Goal: Transaction & Acquisition: Purchase product/service

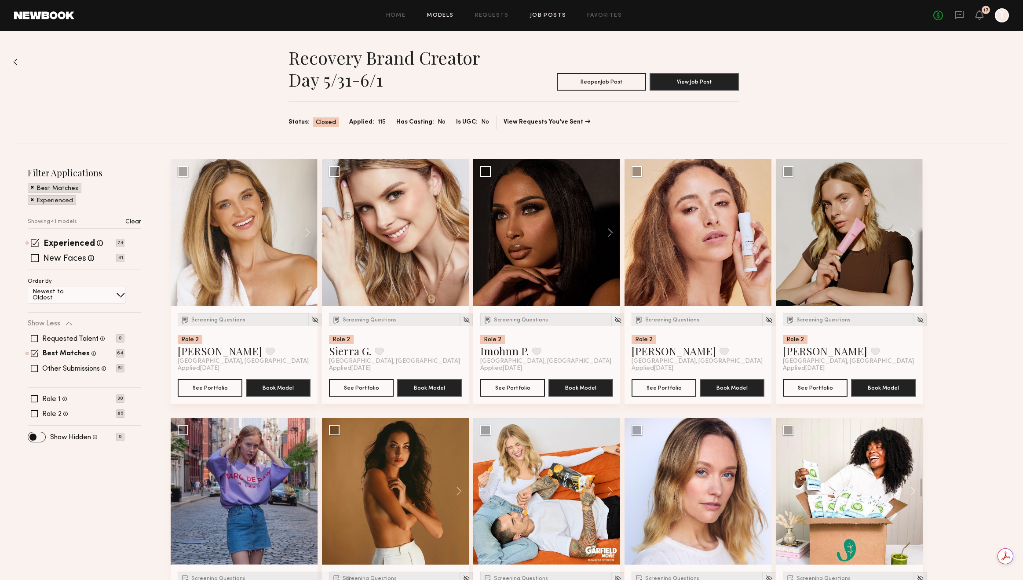
click at [451, 18] on link "Models" at bounding box center [440, 16] width 27 height 6
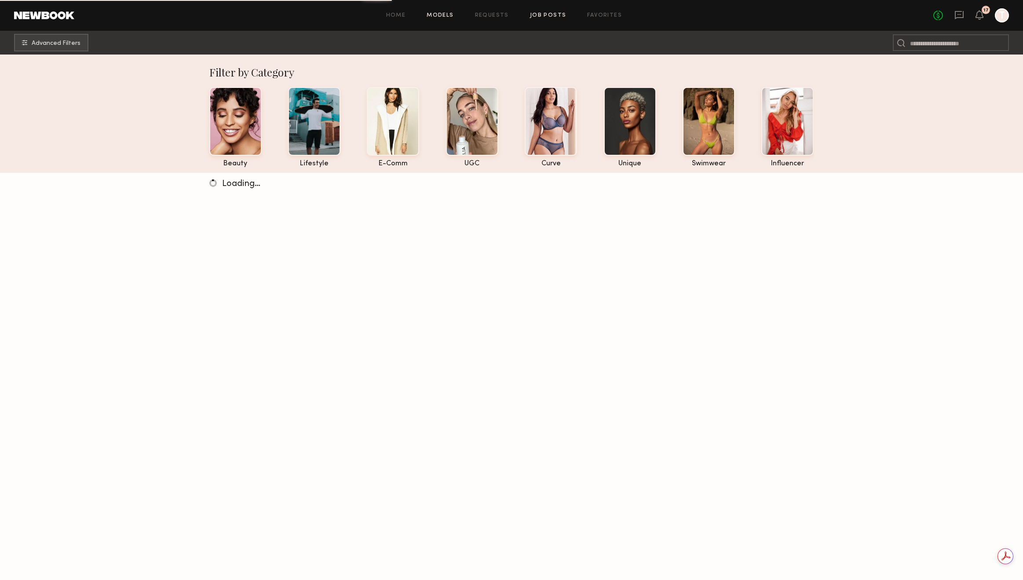
click at [542, 18] on link "Job Posts" at bounding box center [548, 16] width 36 height 6
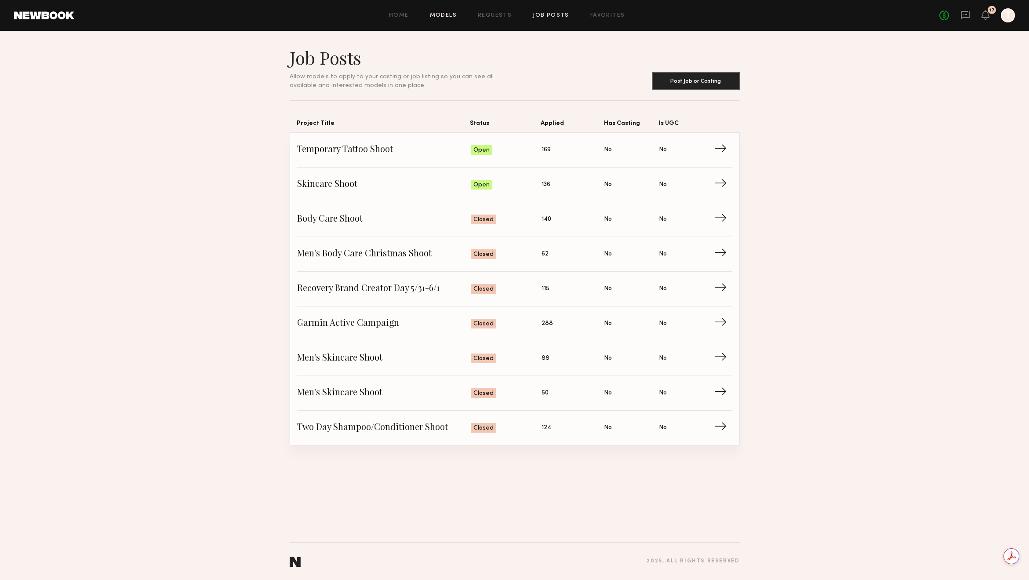
click at [444, 15] on link "Models" at bounding box center [443, 16] width 27 height 6
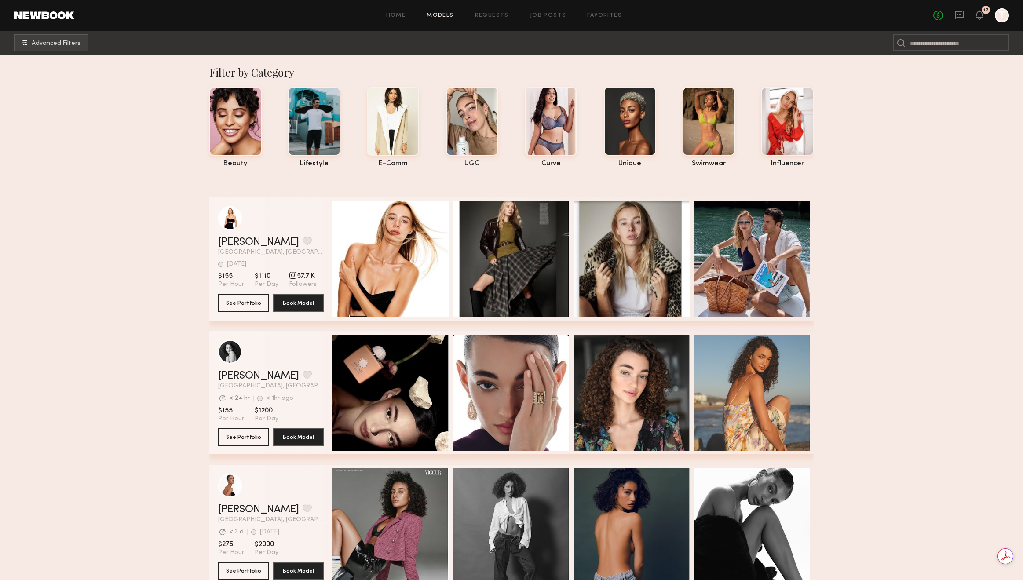
click at [908, 43] on div at bounding box center [901, 42] width 16 height 17
click at [926, 41] on input at bounding box center [951, 42] width 116 height 17
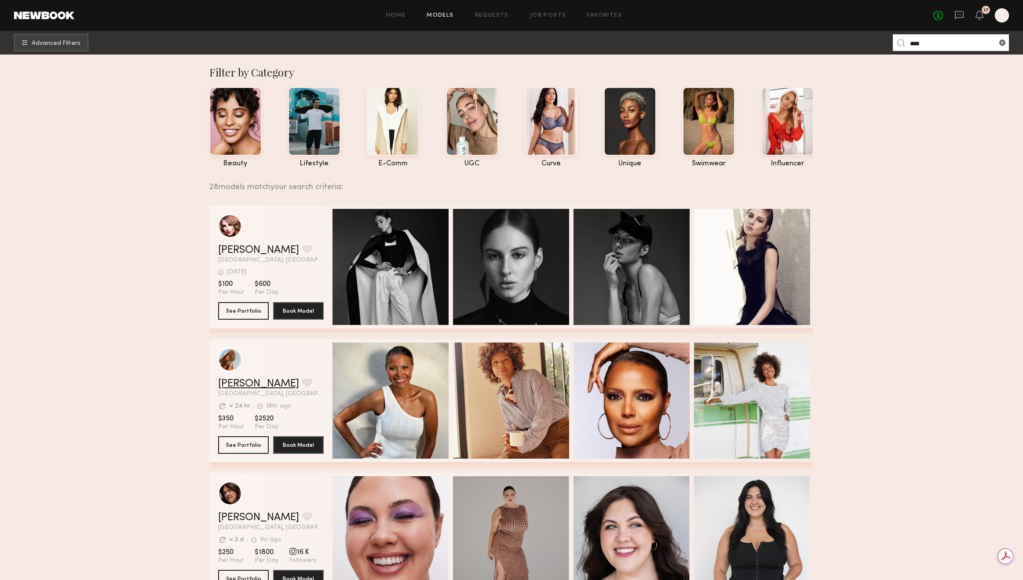
click at [244, 389] on link "[PERSON_NAME]" at bounding box center [258, 384] width 81 height 11
drag, startPoint x: 923, startPoint y: 44, endPoint x: 872, endPoint y: 45, distance: 51.9
click at [872, 45] on nb-browse-subheader "Advanced Filters ****" at bounding box center [511, 43] width 1023 height 24
type input "********"
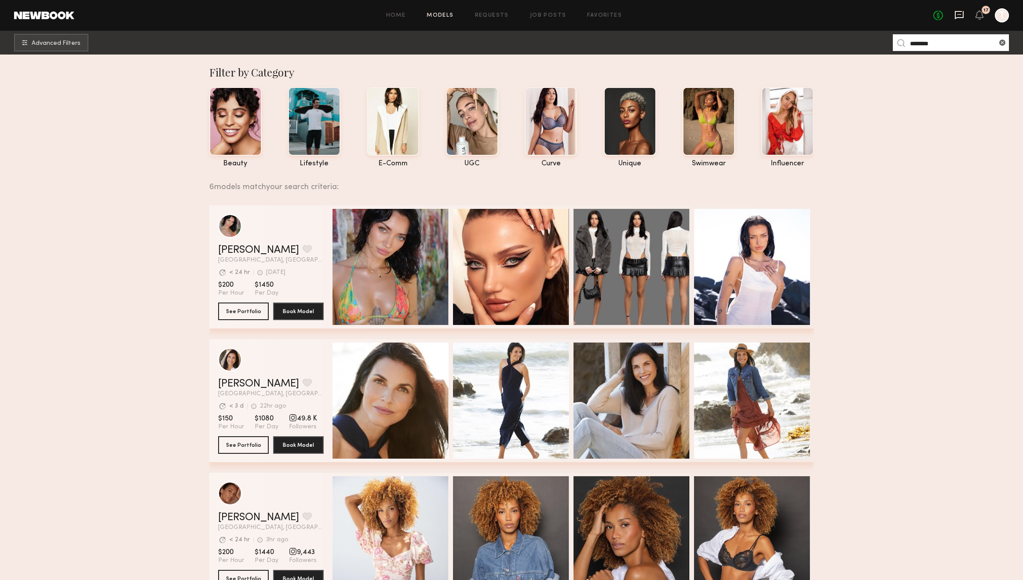
click at [959, 11] on icon at bounding box center [959, 15] width 9 height 8
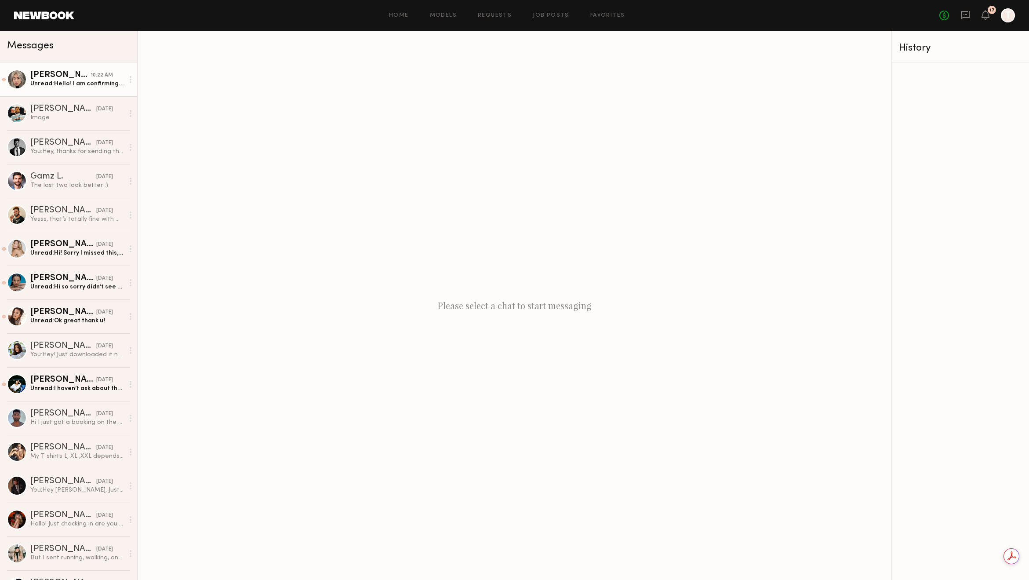
click at [105, 90] on link "[PERSON_NAME] 10:22 AM Unread: Hello! I am confirming for potentially [DATE] or…" at bounding box center [68, 79] width 137 height 34
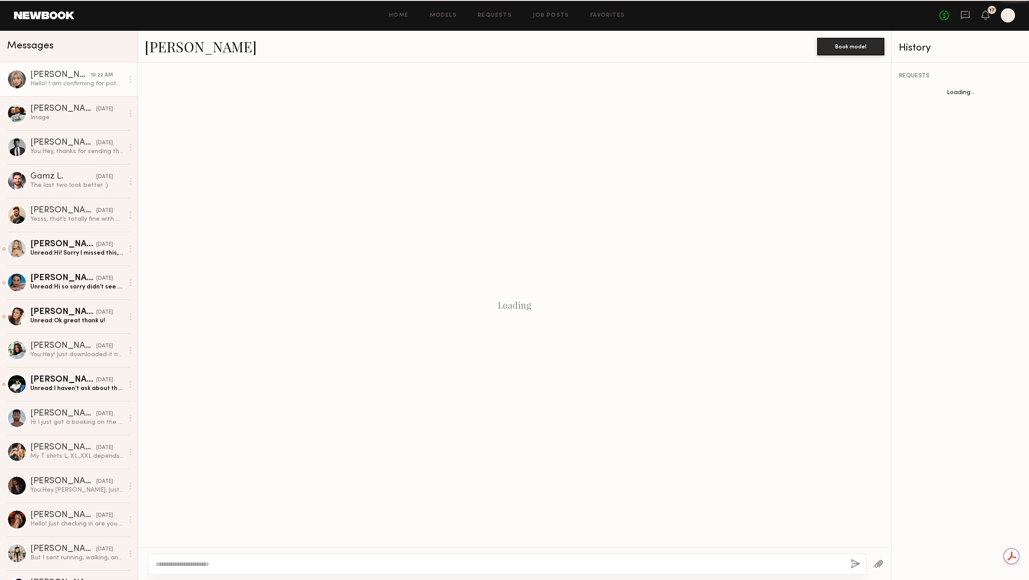
scroll to position [131, 0]
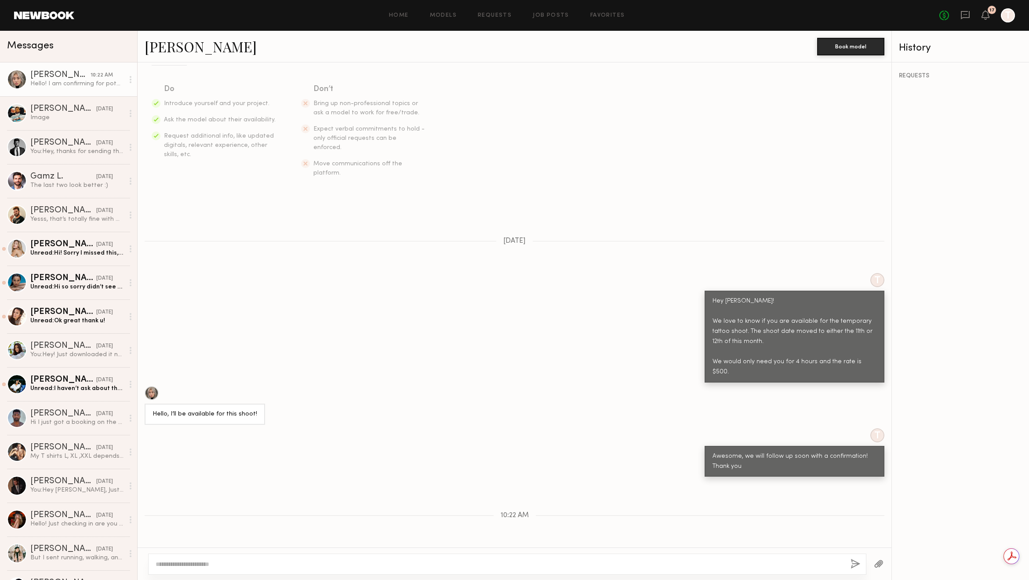
click at [293, 566] on textarea at bounding box center [500, 564] width 688 height 9
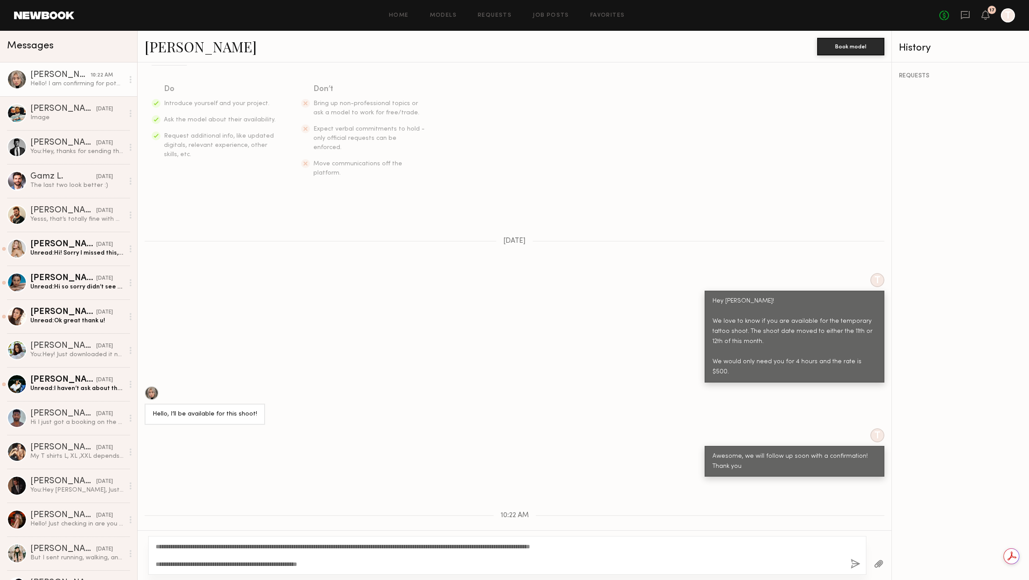
click at [185, 546] on textarea "**********" at bounding box center [500, 555] width 688 height 26
click at [357, 555] on textarea "**********" at bounding box center [500, 547] width 688 height 44
click at [365, 564] on textarea "**********" at bounding box center [500, 547] width 688 height 44
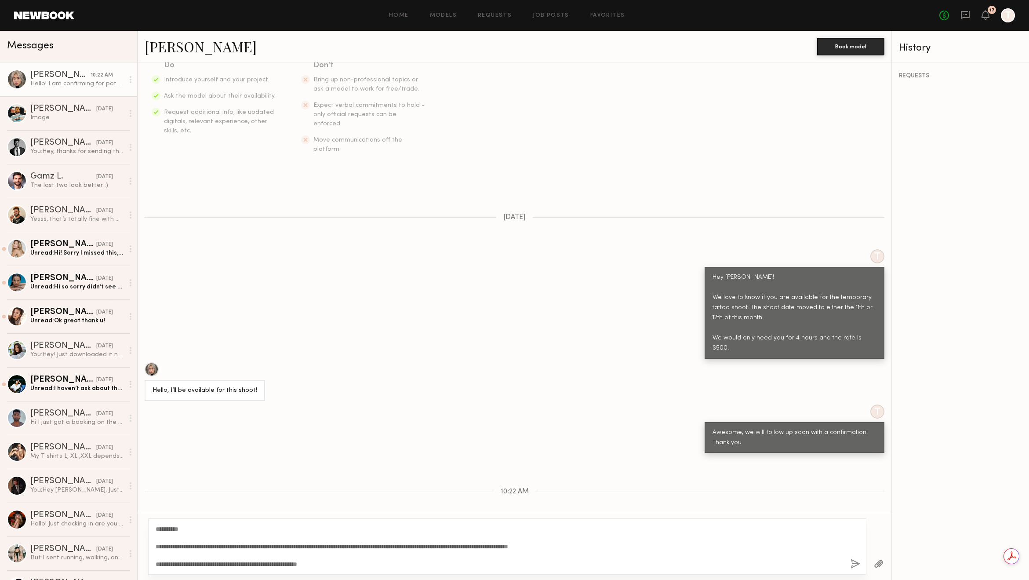
scroll to position [166, 0]
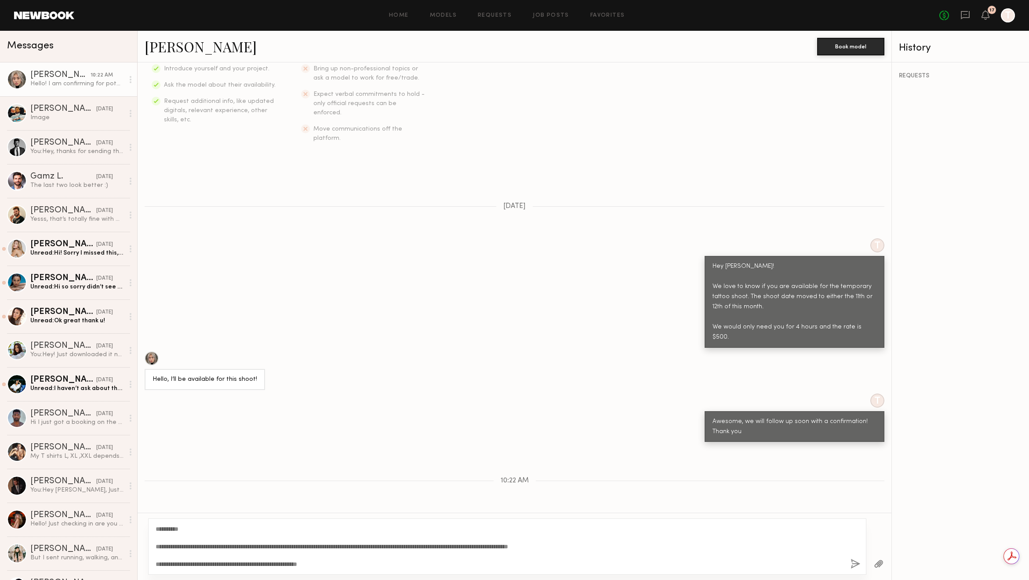
click at [621, 546] on textarea "**********" at bounding box center [500, 547] width 688 height 44
type textarea "**********"
click at [853, 563] on button "button" at bounding box center [856, 564] width 10 height 11
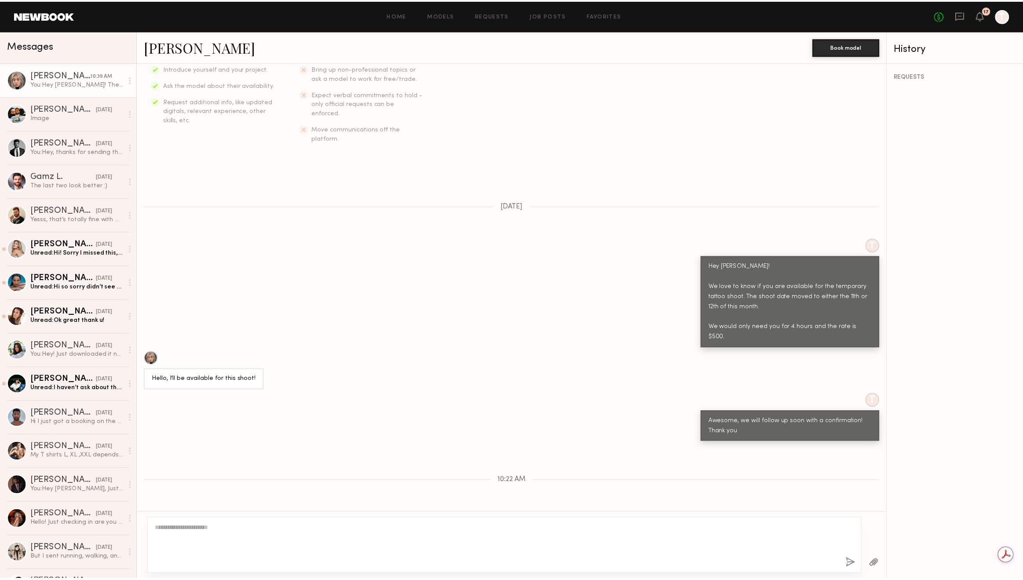
scroll to position [313, 0]
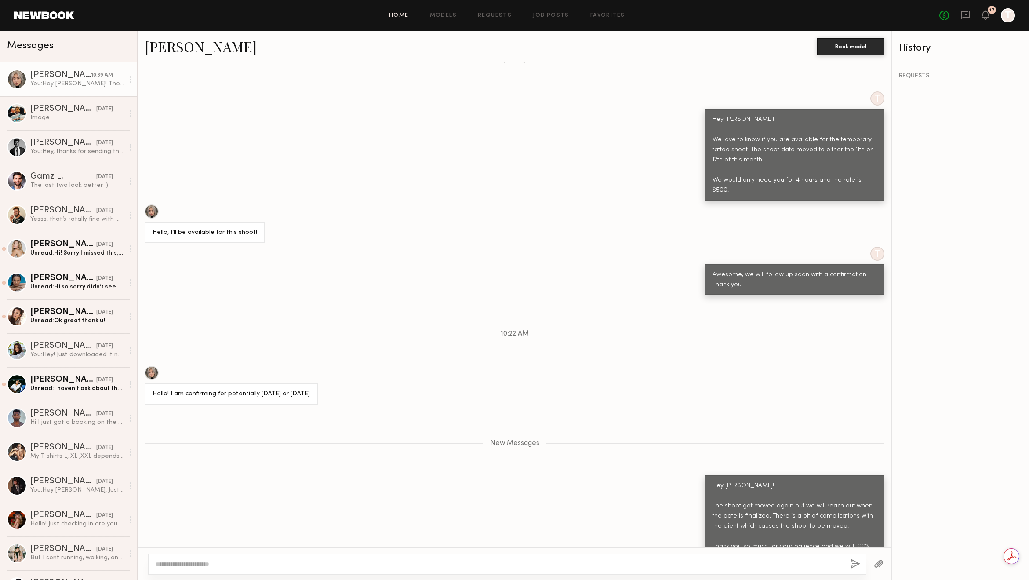
click at [402, 16] on link "Home" at bounding box center [399, 16] width 20 height 6
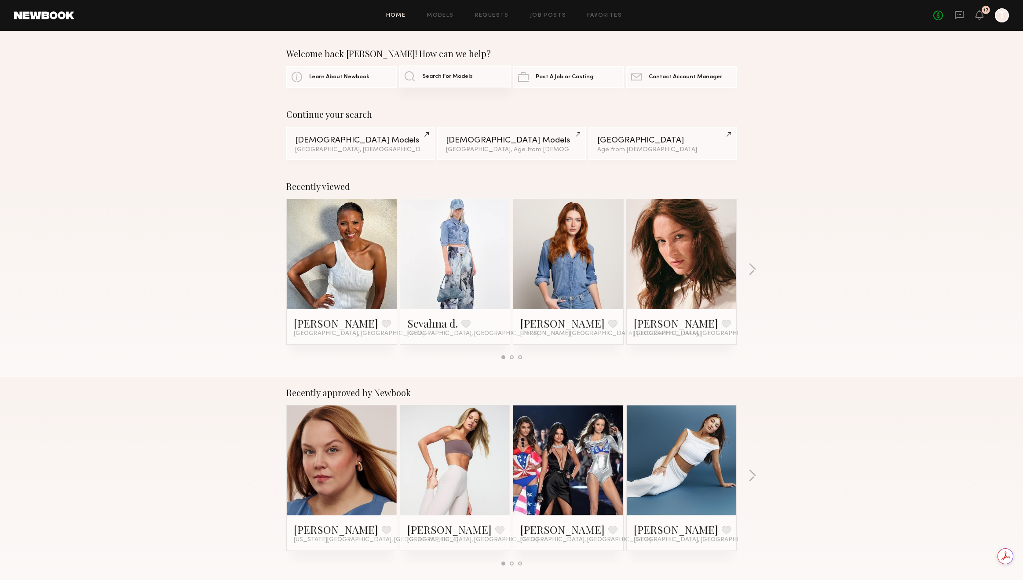
click at [454, 81] on link "Search For Models" at bounding box center [454, 77] width 111 height 22
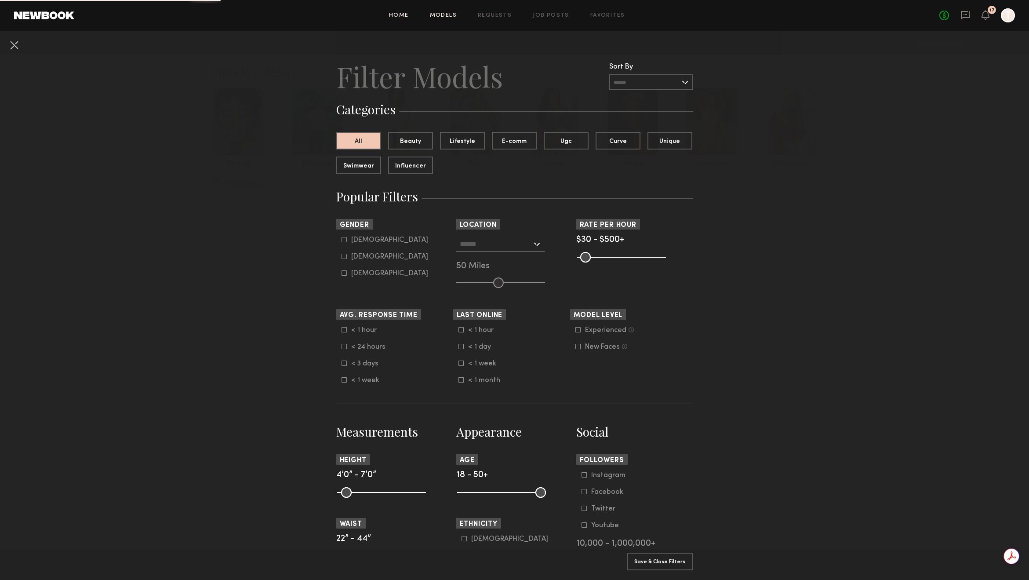
click at [406, 18] on link "Home" at bounding box center [399, 16] width 20 height 6
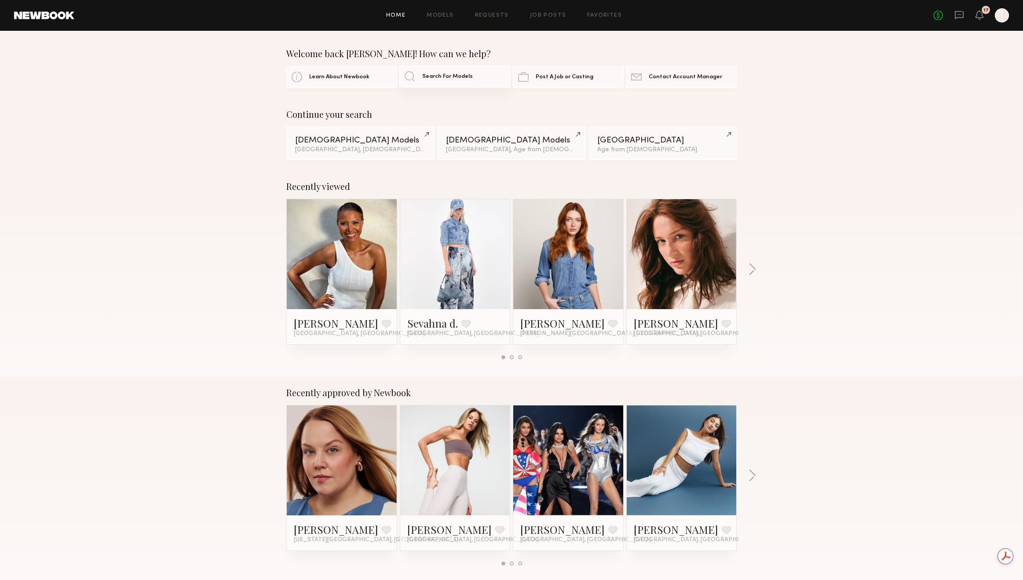
click at [440, 80] on link "Search For Models" at bounding box center [454, 77] width 111 height 22
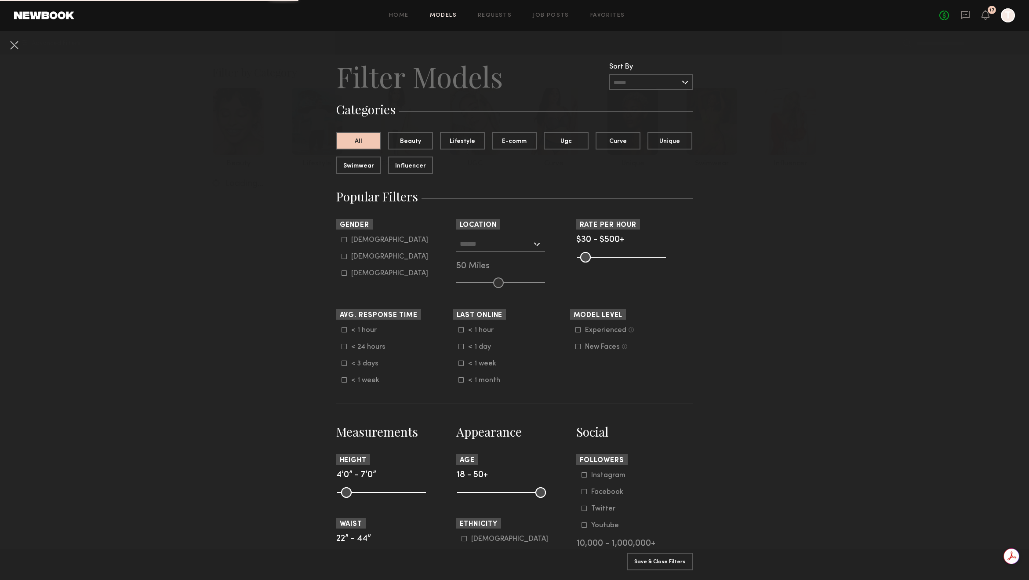
click at [440, 16] on link "Models" at bounding box center [443, 16] width 27 height 6
click at [8, 49] on button at bounding box center [14, 45] width 14 height 14
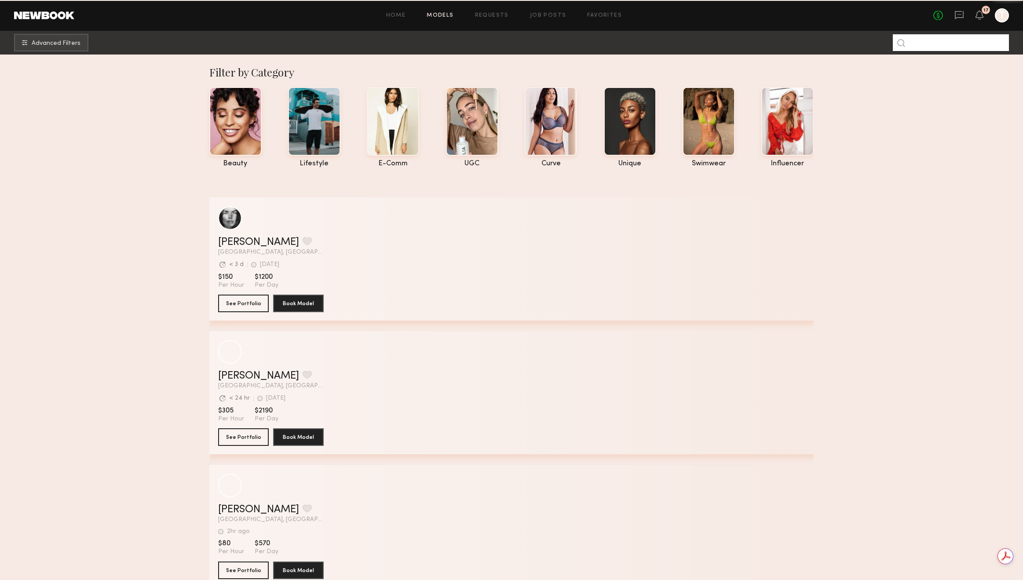
click at [923, 45] on input at bounding box center [951, 42] width 116 height 17
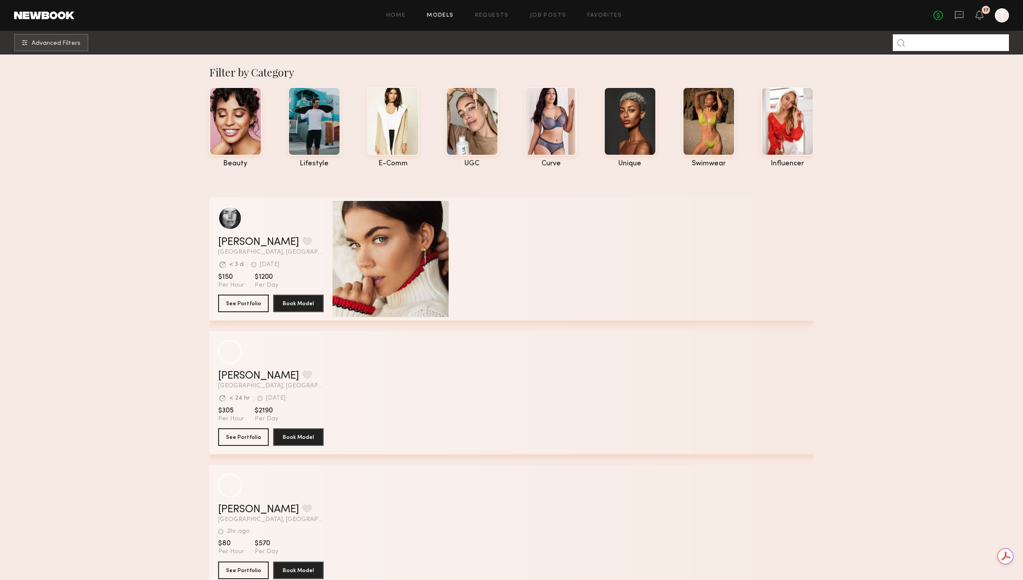
type input "*"
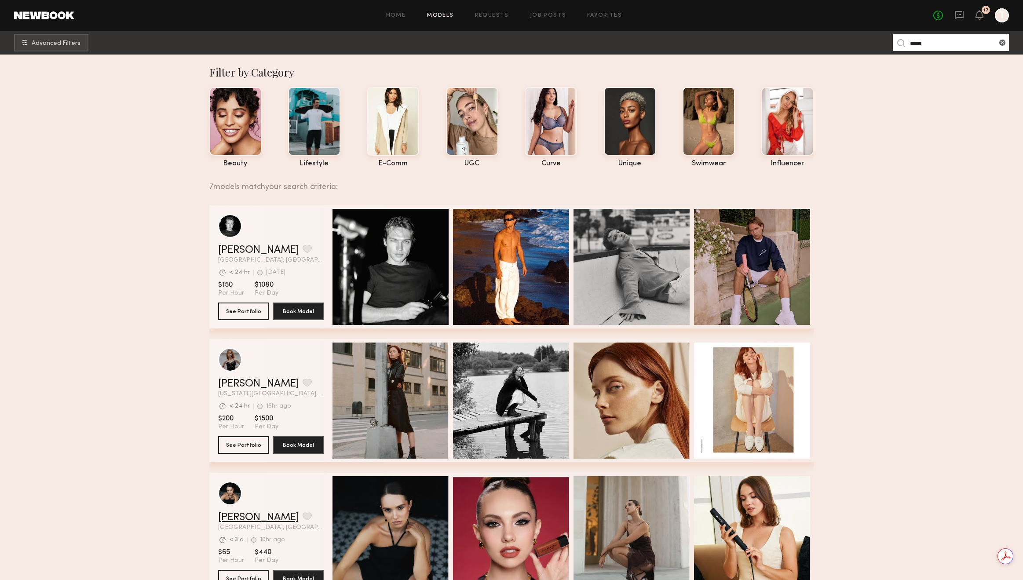
click at [239, 522] on link "[PERSON_NAME]" at bounding box center [258, 517] width 81 height 11
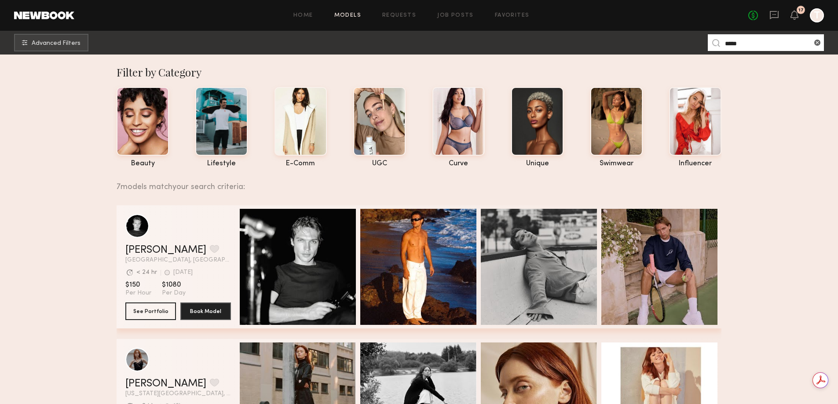
drag, startPoint x: 749, startPoint y: 40, endPoint x: 702, endPoint y: 43, distance: 47.2
click at [702, 43] on nb-browse-subheader "Advanced Filters *****" at bounding box center [419, 43] width 838 height 24
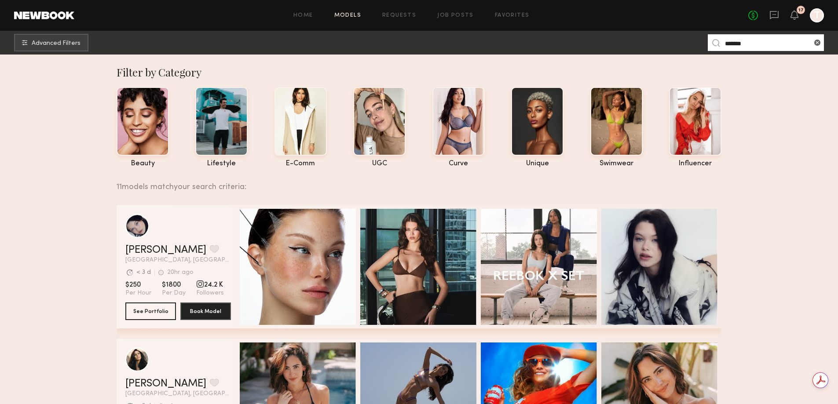
drag, startPoint x: 765, startPoint y: 46, endPoint x: 681, endPoint y: 43, distance: 83.6
click at [681, 43] on nb-browse-subheader "Advanced Filters ******" at bounding box center [419, 43] width 838 height 24
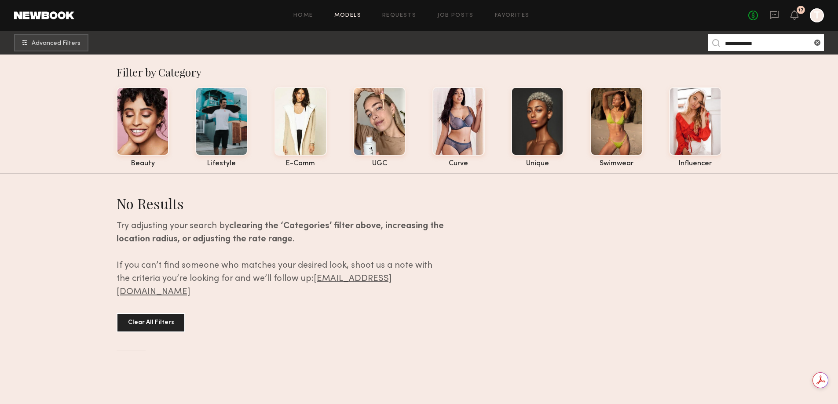
click at [741, 44] on input "**********" at bounding box center [766, 42] width 116 height 17
drag, startPoint x: 766, startPoint y: 44, endPoint x: 744, endPoint y: 44, distance: 21.1
click at [744, 44] on input "**********" at bounding box center [766, 42] width 116 height 17
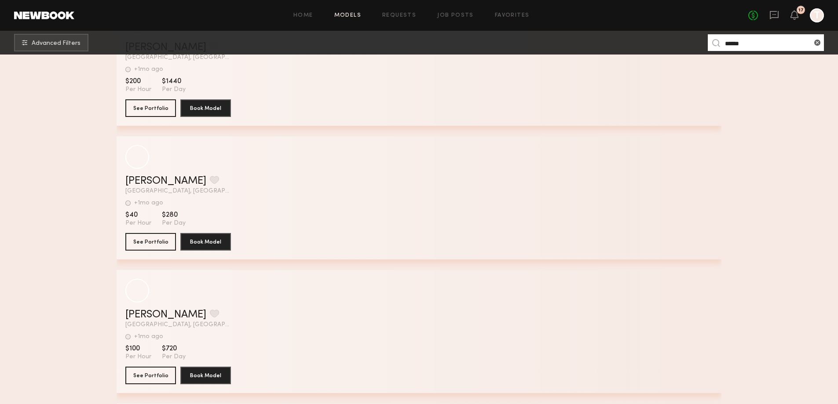
scroll to position [2829, 0]
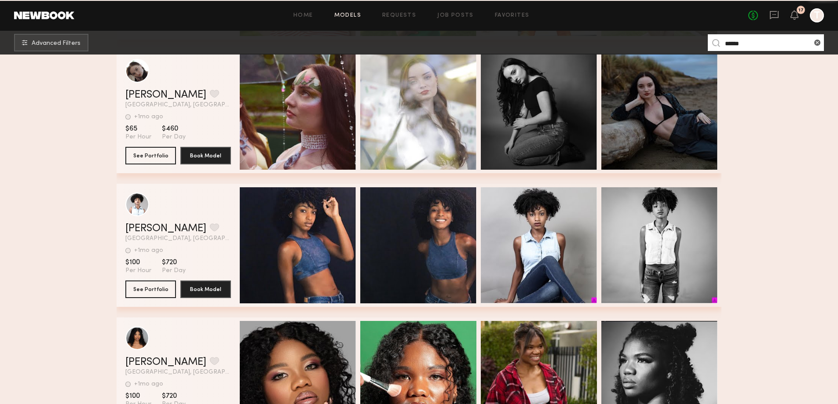
click at [753, 44] on input "******" at bounding box center [766, 42] width 116 height 17
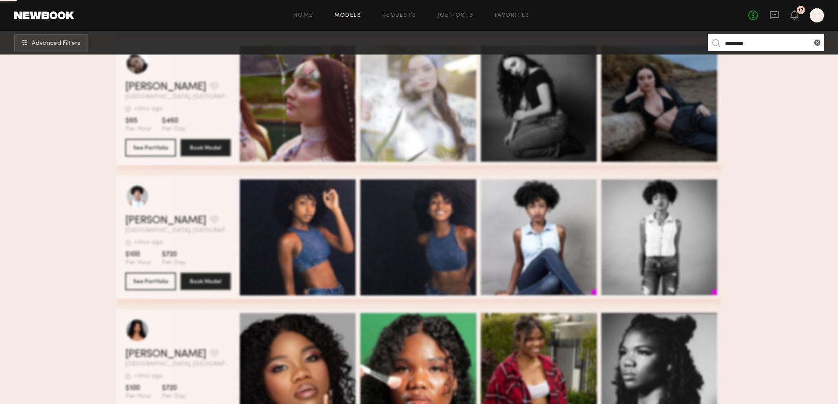
scroll to position [0, 0]
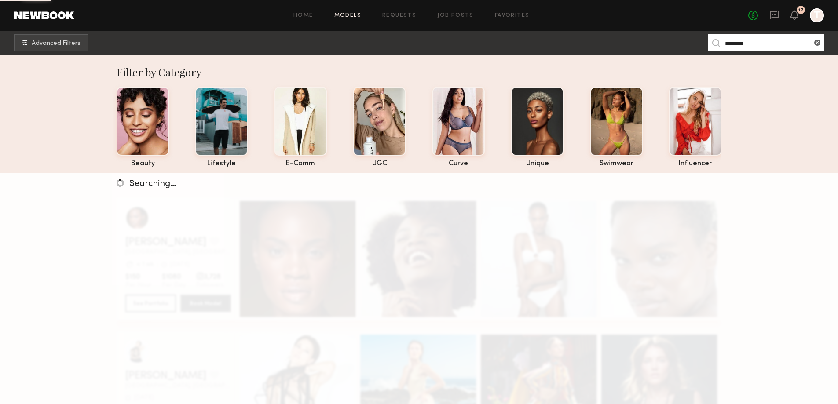
type input "********"
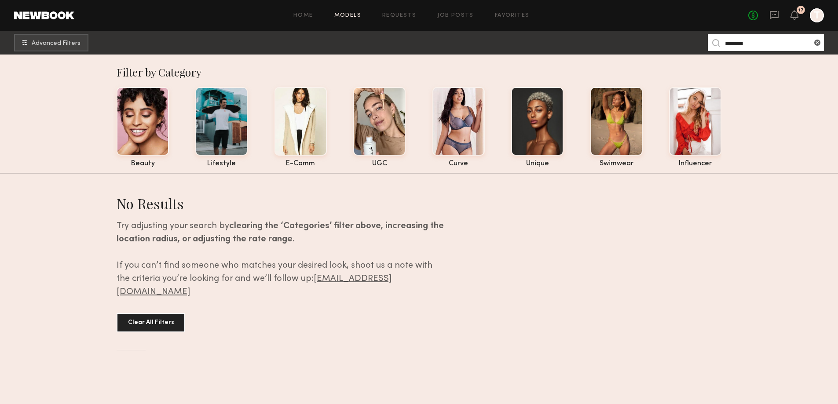
drag, startPoint x: 756, startPoint y: 39, endPoint x: 697, endPoint y: 37, distance: 59.4
click at [697, 37] on nb-browse-subheader "Advanced Filters ********" at bounding box center [419, 43] width 838 height 24
drag, startPoint x: 748, startPoint y: 47, endPoint x: 668, endPoint y: 38, distance: 80.6
click at [668, 38] on nb-browse-subheader "Advanced Filters ******" at bounding box center [419, 43] width 838 height 24
paste input "**"
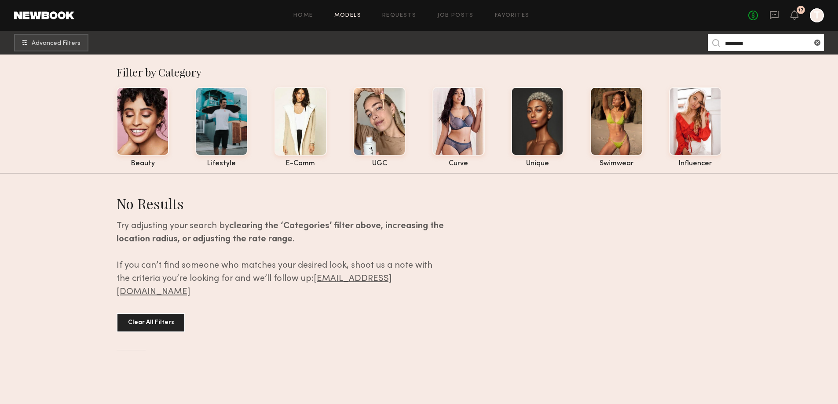
type input "********"
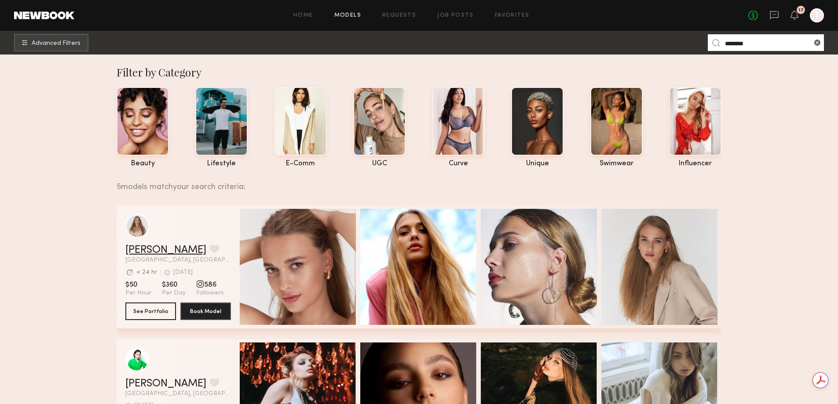
click at [157, 255] on link "[PERSON_NAME]" at bounding box center [165, 250] width 81 height 11
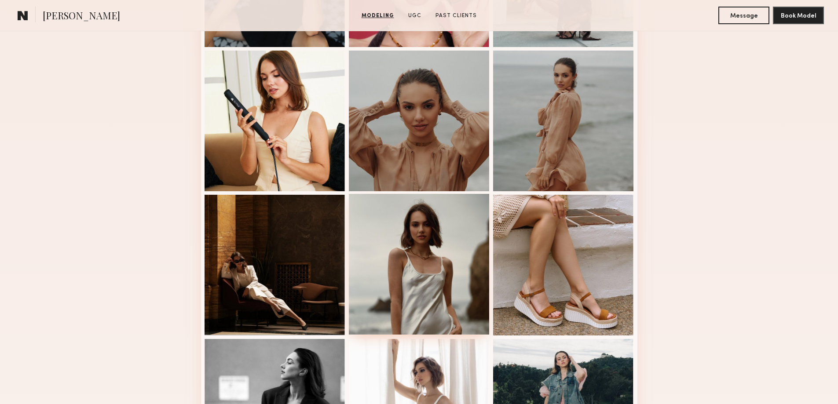
scroll to position [707, 0]
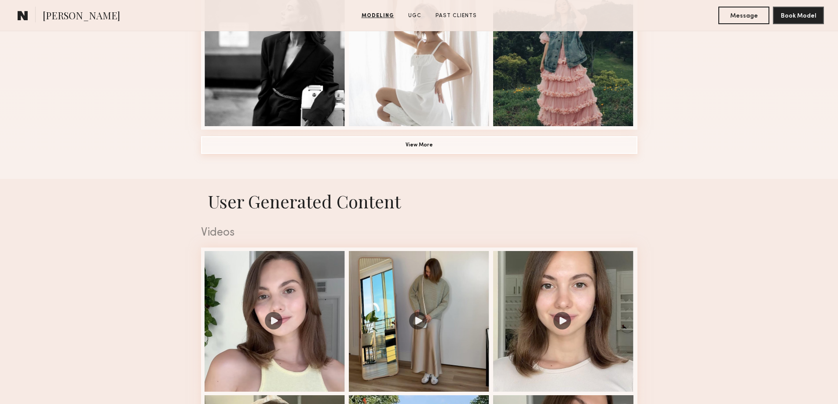
click at [413, 141] on button "View More" at bounding box center [419, 145] width 436 height 18
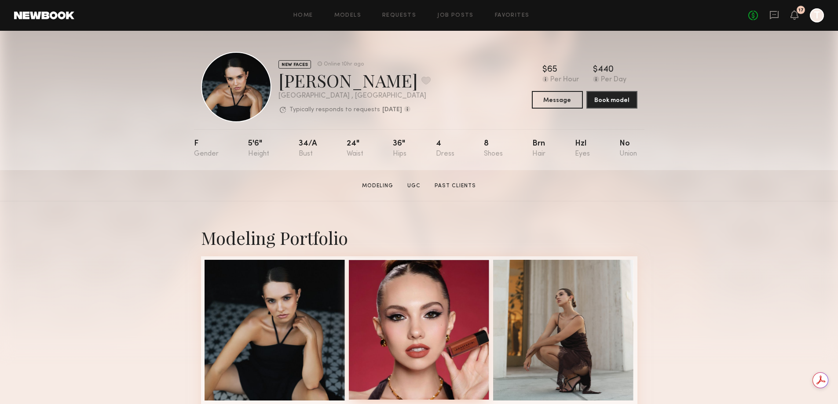
scroll to position [0, 0]
click at [412, 287] on div at bounding box center [419, 329] width 141 height 141
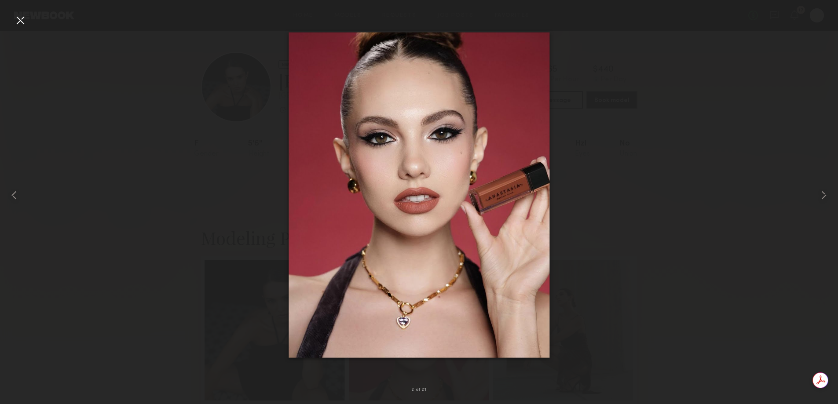
click at [19, 20] on div at bounding box center [20, 20] width 14 height 14
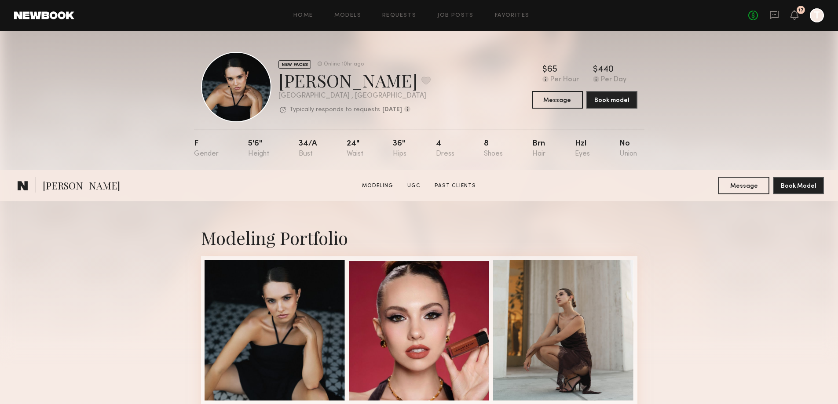
scroll to position [354, 0]
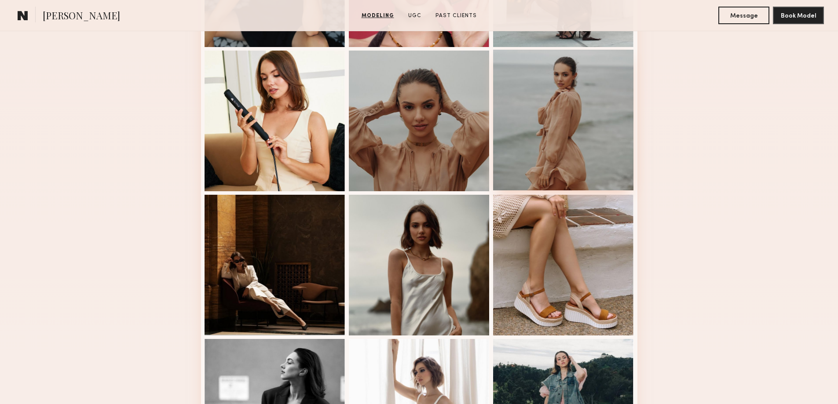
click at [519, 131] on div at bounding box center [563, 120] width 141 height 141
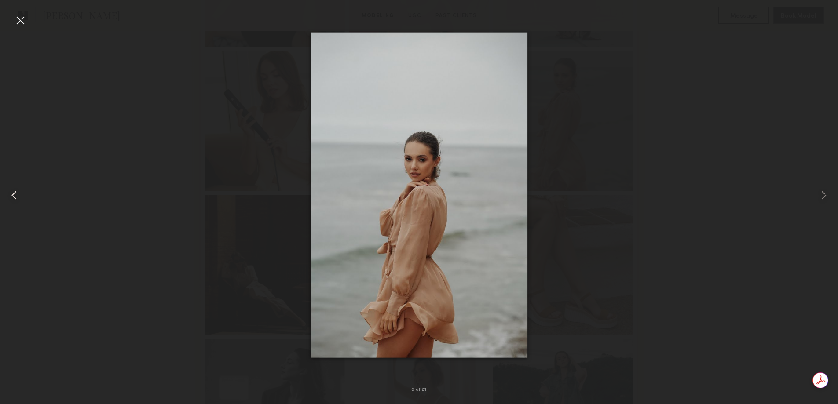
scroll to position [0, 0]
click at [13, 17] on div at bounding box center [16, 195] width 33 height 362
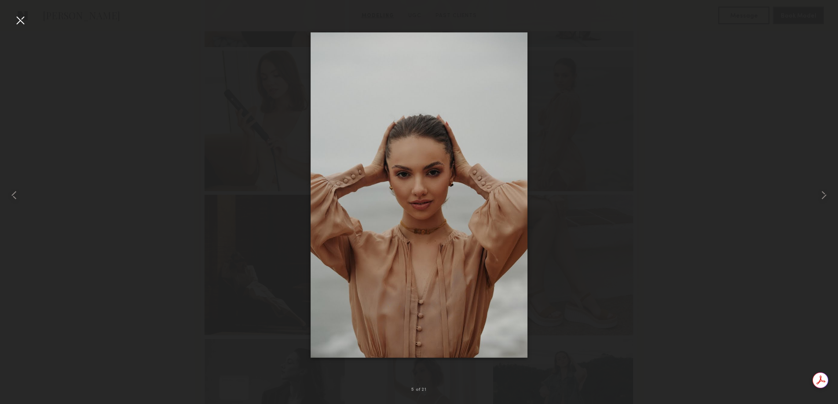
click at [15, 17] on div at bounding box center [20, 20] width 14 height 14
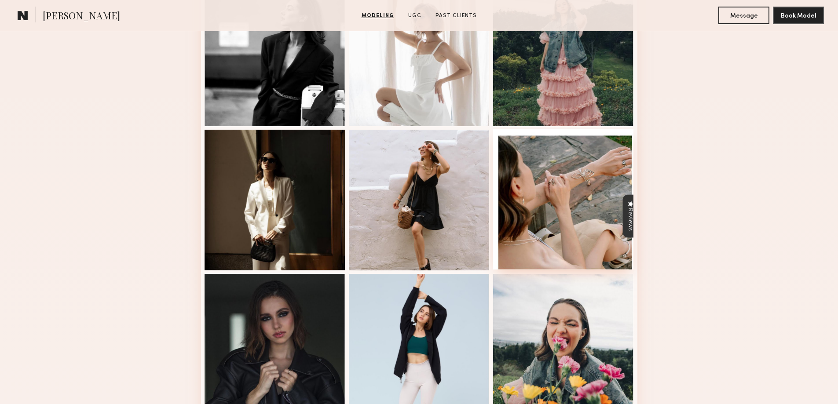
scroll to position [1061, 0]
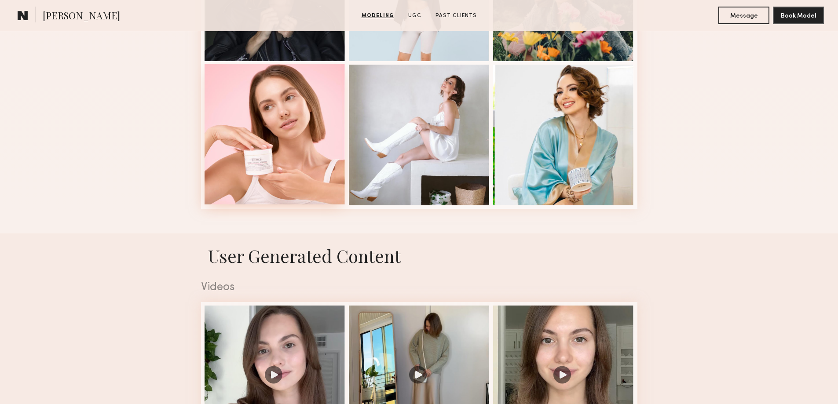
click at [313, 156] on div at bounding box center [274, 134] width 141 height 141
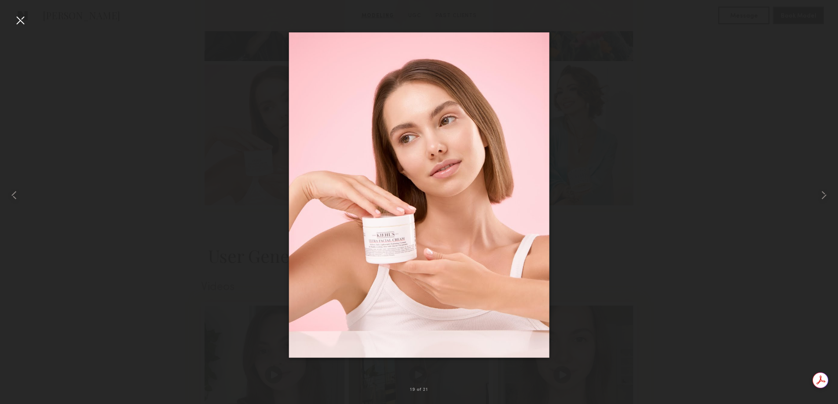
scroll to position [0, 0]
click at [226, 236] on div at bounding box center [419, 195] width 838 height 362
click at [173, 230] on div at bounding box center [419, 195] width 838 height 362
click at [22, 19] on div at bounding box center [20, 20] width 14 height 14
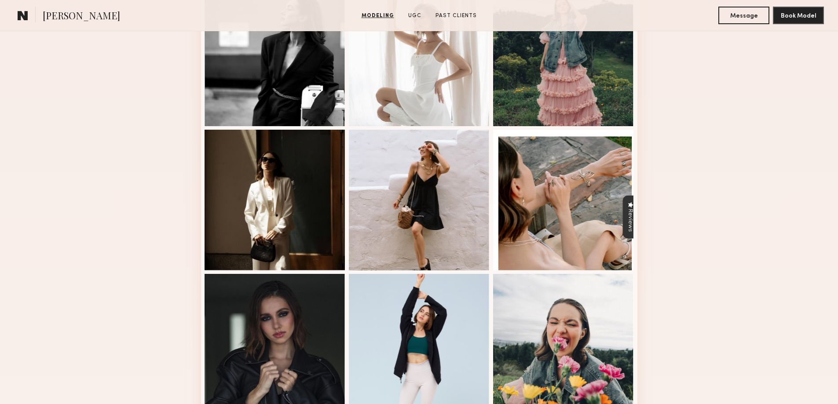
scroll to position [1061, 0]
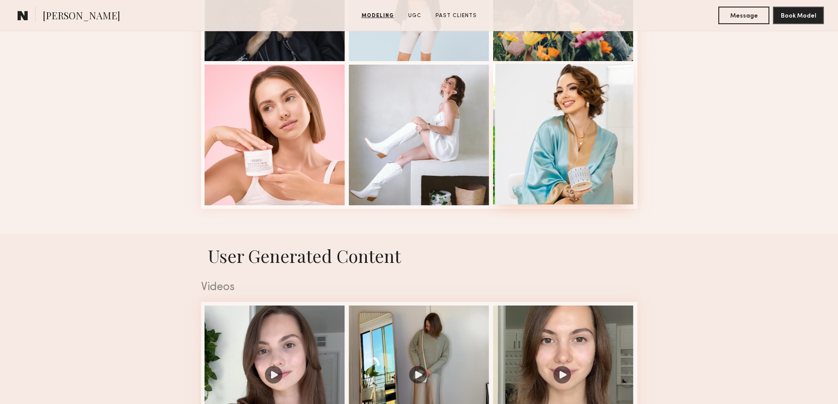
click at [579, 156] on div at bounding box center [563, 134] width 141 height 141
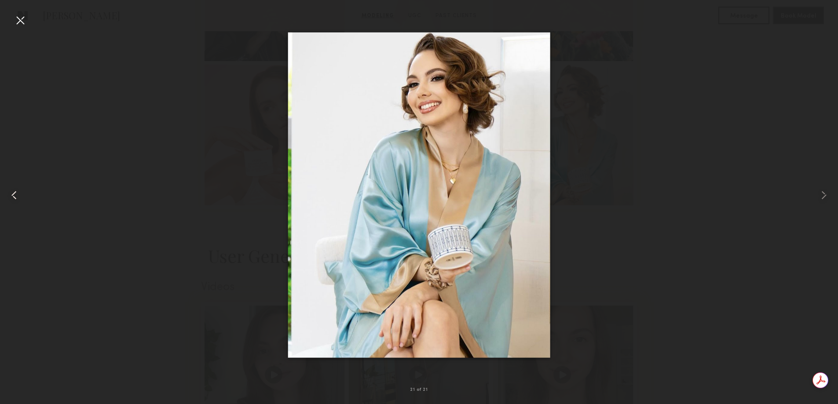
scroll to position [0, 0]
click at [13, 19] on div at bounding box center [16, 195] width 33 height 362
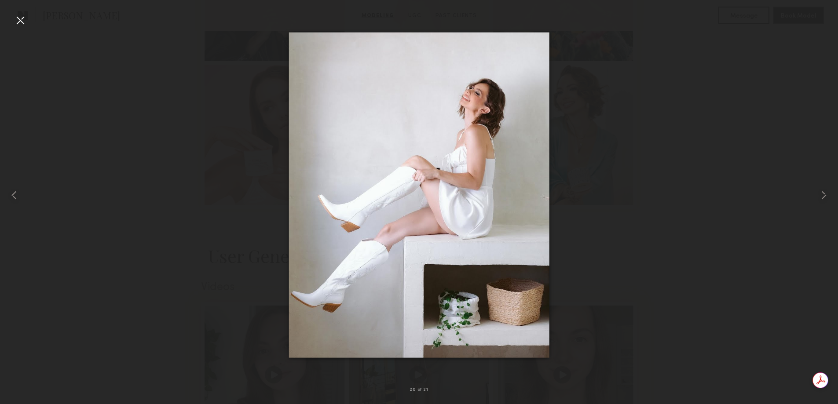
click at [25, 21] on div at bounding box center [20, 20] width 14 height 14
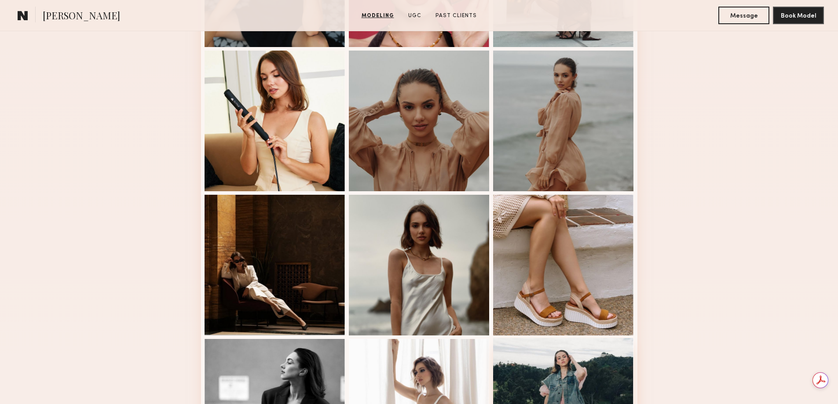
click at [573, 372] on div at bounding box center [563, 408] width 141 height 141
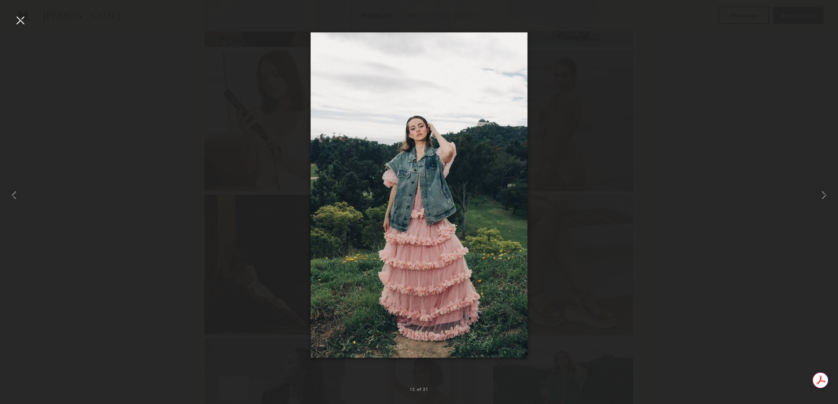
click at [13, 20] on div at bounding box center [20, 20] width 14 height 14
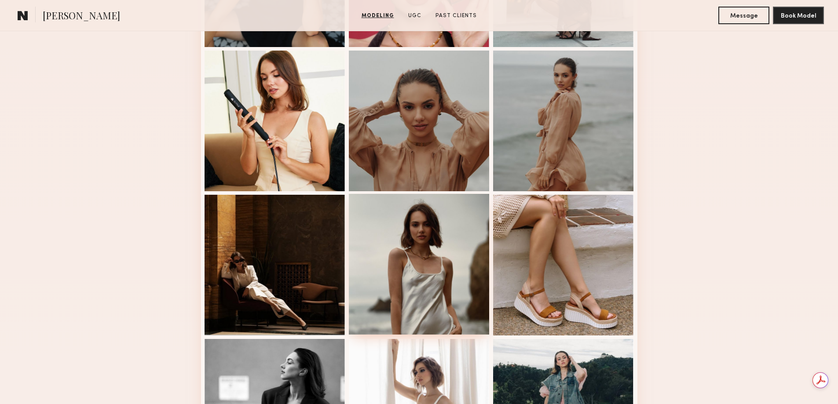
click at [428, 236] on div at bounding box center [419, 264] width 141 height 141
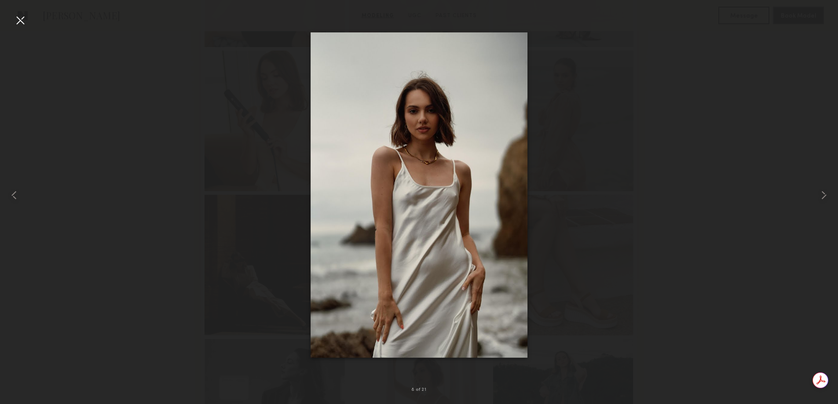
click at [18, 22] on div at bounding box center [20, 20] width 14 height 14
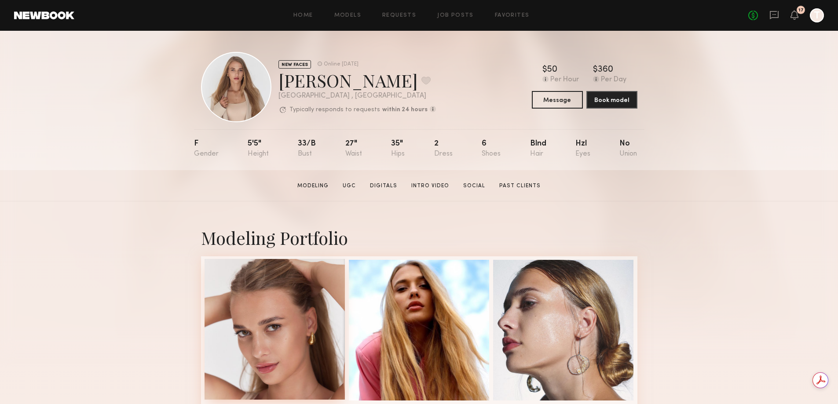
click at [289, 278] on div at bounding box center [274, 329] width 141 height 141
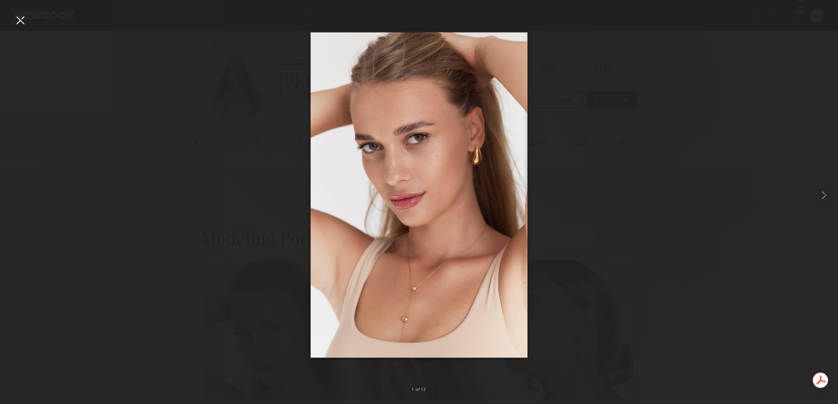
click at [13, 20] on div at bounding box center [419, 195] width 838 height 362
click at [18, 20] on div at bounding box center [20, 20] width 14 height 14
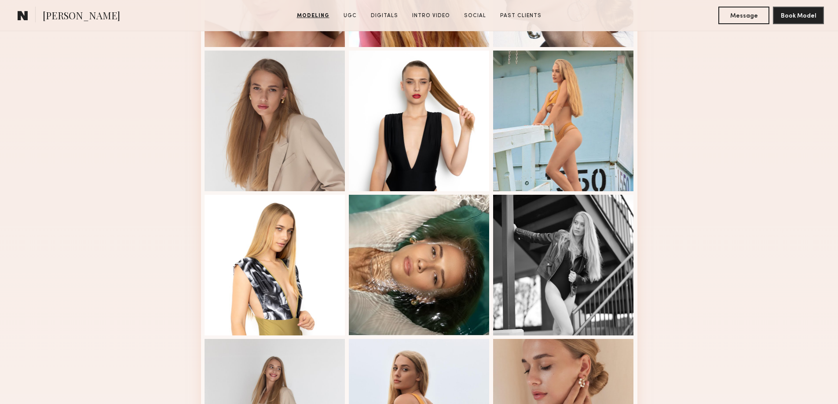
scroll to position [707, 0]
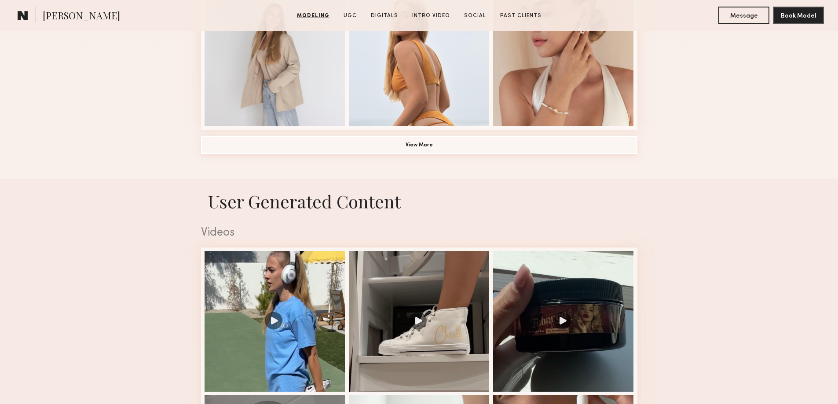
click at [379, 149] on button "View More" at bounding box center [419, 145] width 436 height 18
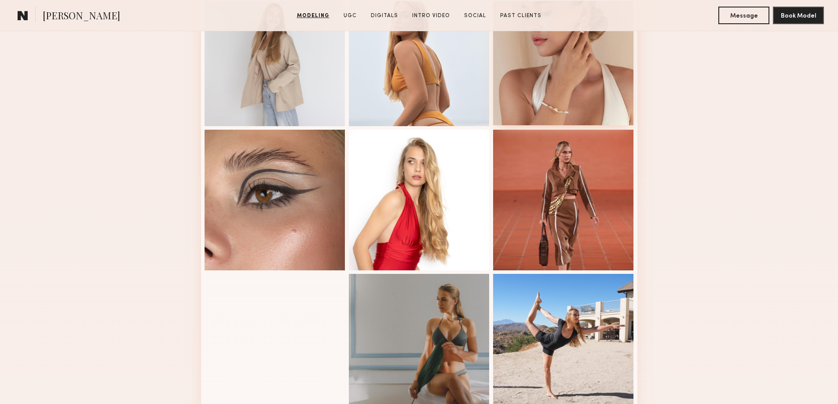
click at [566, 89] on div at bounding box center [563, 55] width 141 height 141
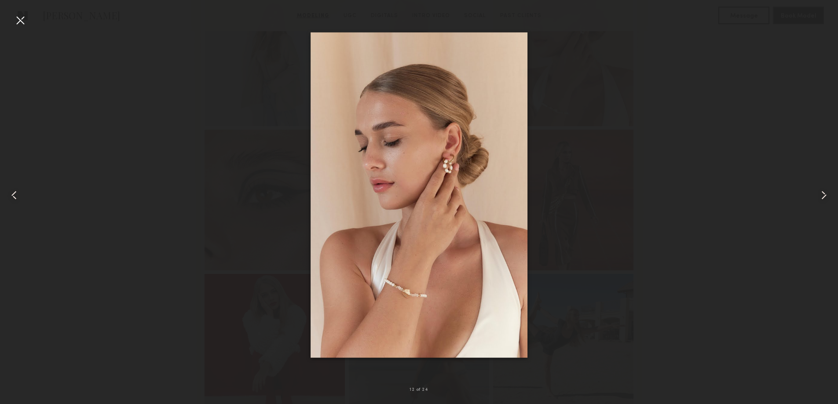
click at [10, 29] on div at bounding box center [16, 195] width 33 height 362
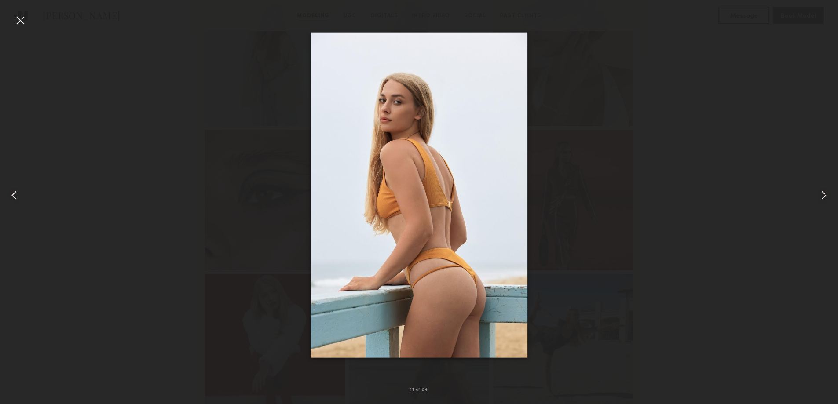
click at [20, 20] on div at bounding box center [20, 20] width 14 height 14
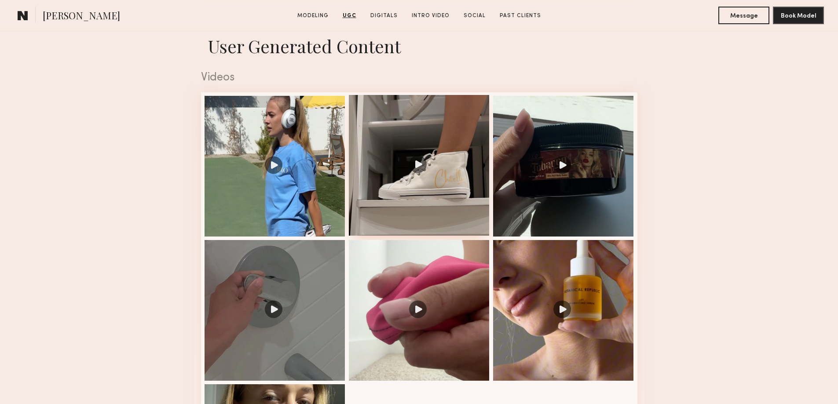
scroll to position [1061, 0]
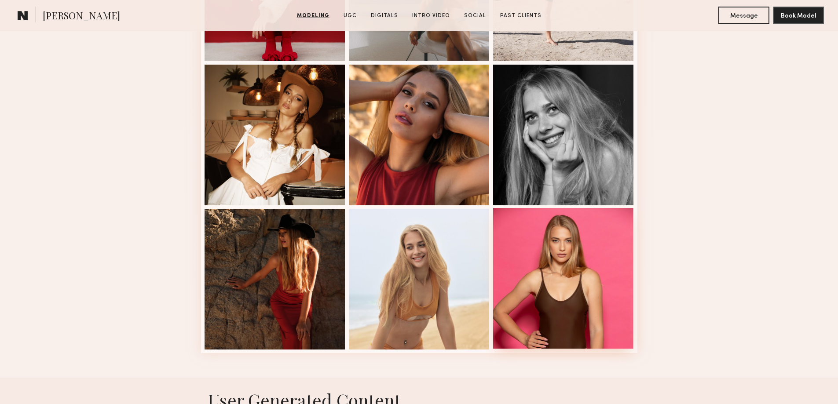
click at [569, 241] on div at bounding box center [563, 278] width 141 height 141
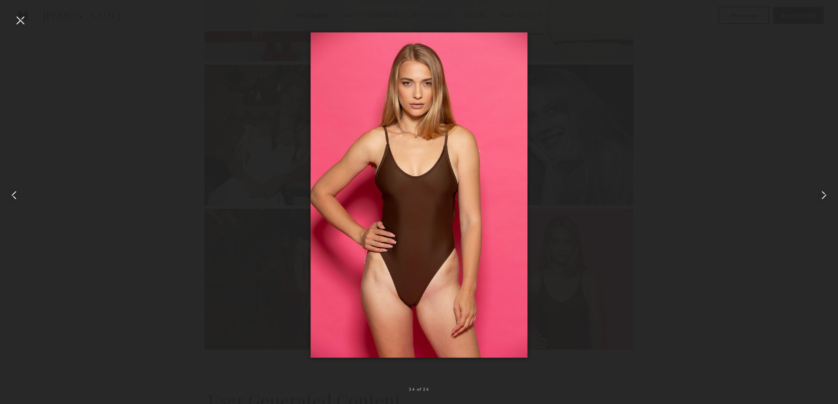
click at [139, 123] on div at bounding box center [419, 195] width 838 height 362
click at [17, 20] on div at bounding box center [20, 20] width 14 height 14
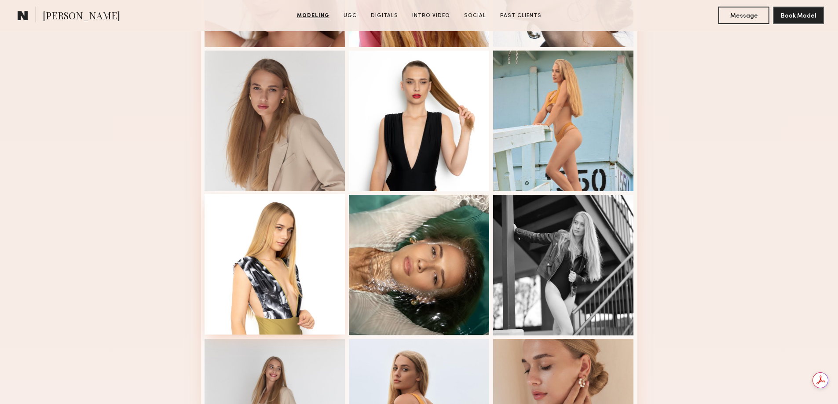
scroll to position [0, 0]
click at [303, 254] on div at bounding box center [274, 264] width 141 height 141
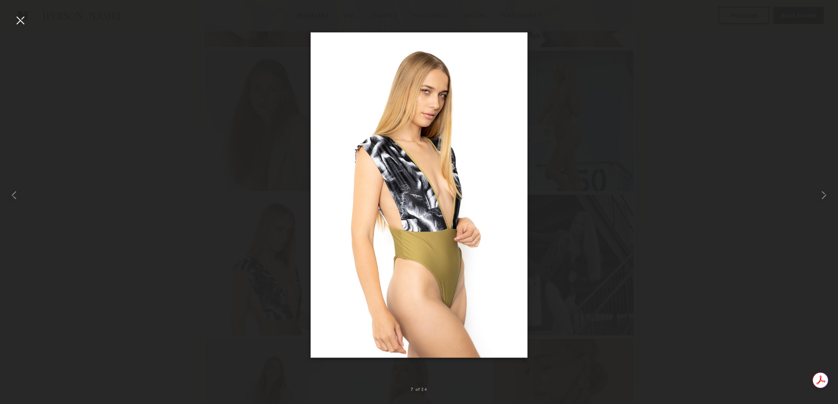
click at [21, 20] on div at bounding box center [20, 20] width 14 height 14
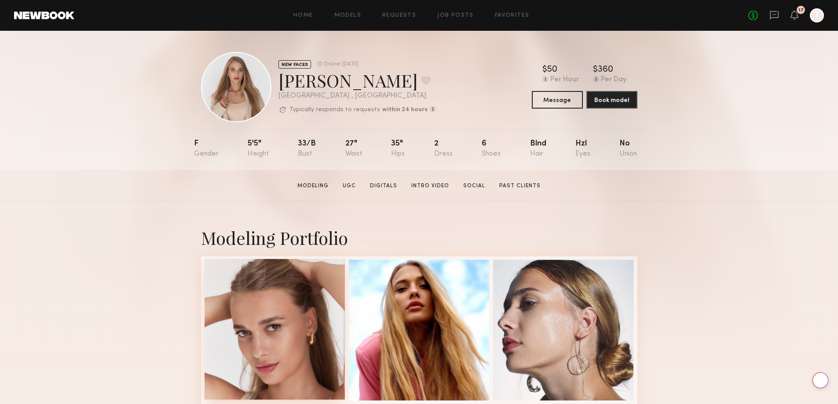
click at [272, 309] on div at bounding box center [274, 329] width 141 height 141
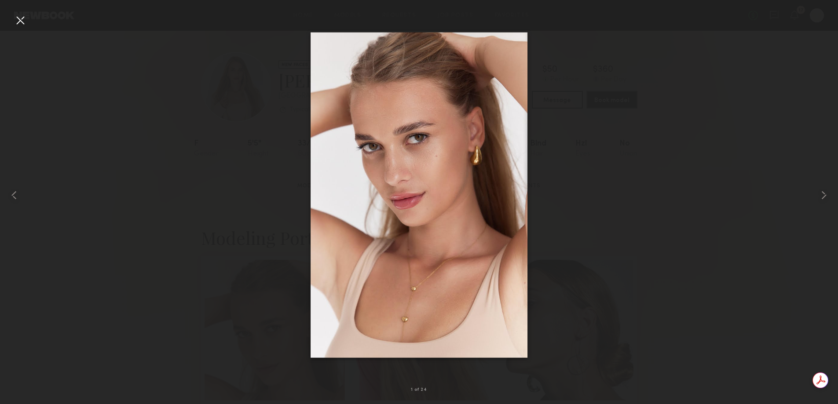
click at [24, 20] on div at bounding box center [20, 20] width 14 height 14
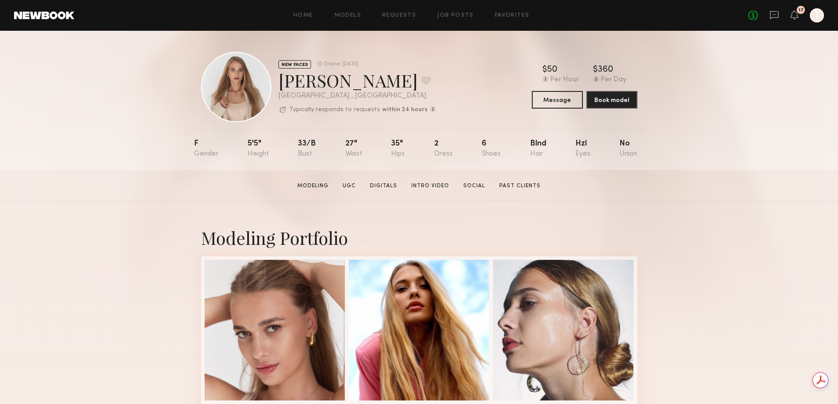
scroll to position [354, 0]
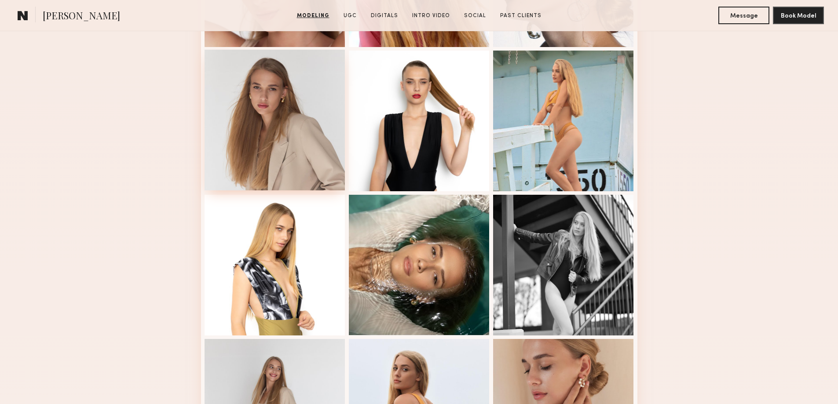
click at [271, 138] on div at bounding box center [274, 120] width 141 height 141
